Goal: Task Accomplishment & Management: Use online tool/utility

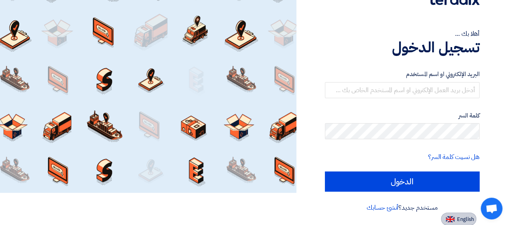
click at [456, 217] on button "English" at bounding box center [458, 218] width 35 height 13
type input "Sign in"
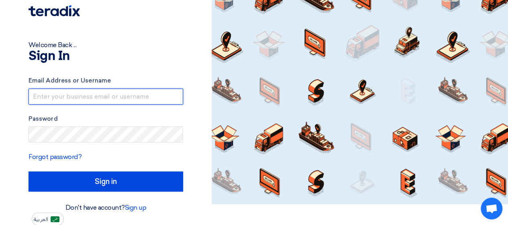
click at [134, 96] on input "text" at bounding box center [106, 96] width 155 height 16
type input "[PERSON_NAME][EMAIL_ADDRESS][DOMAIN_NAME]"
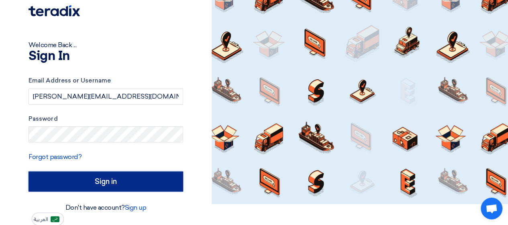
click at [119, 174] on input "Sign in" at bounding box center [106, 181] width 155 height 20
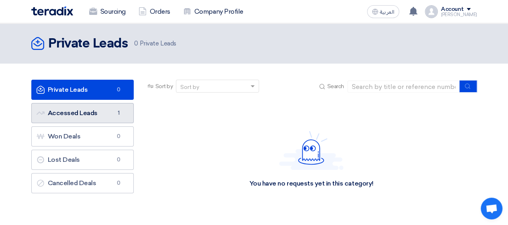
click at [105, 116] on link "Accessed Leads Accessed Leads 1" at bounding box center [82, 113] width 102 height 20
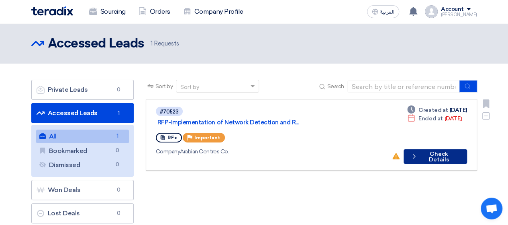
click at [442, 149] on button "Check details Check Details" at bounding box center [436, 156] width 64 height 14
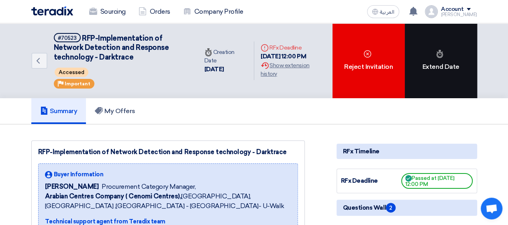
click at [426, 78] on div "Extend Date" at bounding box center [441, 60] width 72 height 75
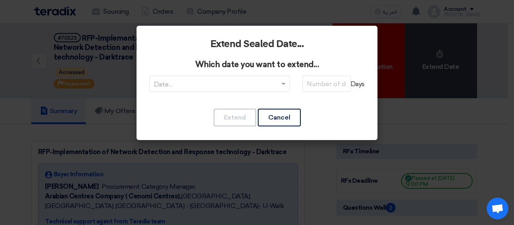
click at [262, 89] on input "text" at bounding box center [216, 84] width 124 height 13
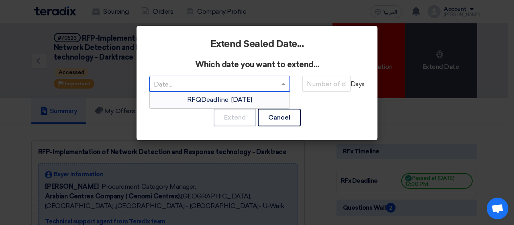
click at [252, 100] on span "RFQDeadline: [DATE]" at bounding box center [219, 100] width 65 height 8
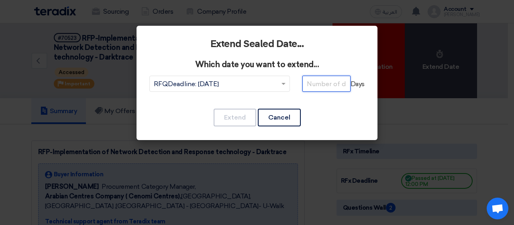
click at [324, 84] on input "number" at bounding box center [327, 84] width 48 height 16
type input "1"
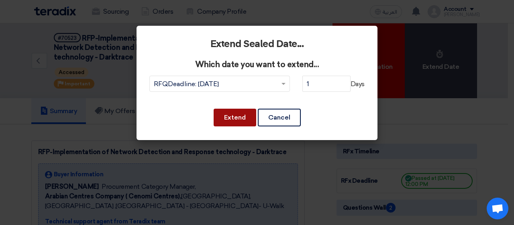
click at [252, 115] on button "Extend" at bounding box center [235, 118] width 43 height 18
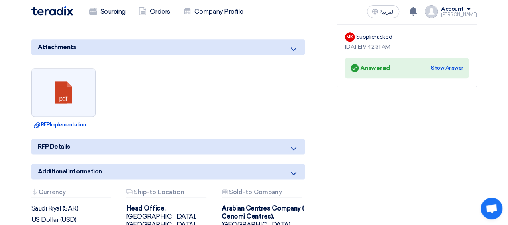
scroll to position [603, 0]
